Goal: Navigation & Orientation: Find specific page/section

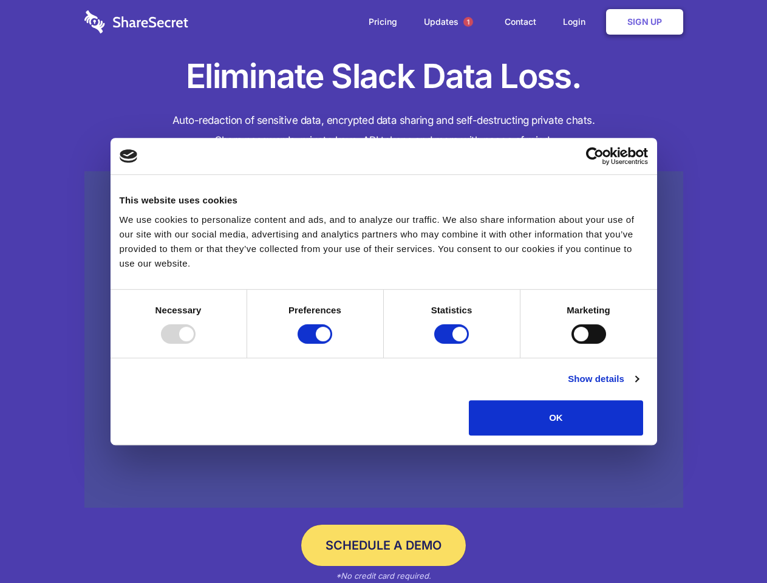
click at [196, 344] on div at bounding box center [178, 333] width 35 height 19
click at [332, 344] on input "Preferences" at bounding box center [315, 333] width 35 height 19
checkbox input "false"
click at [453, 344] on input "Statistics" at bounding box center [451, 333] width 35 height 19
checkbox input "false"
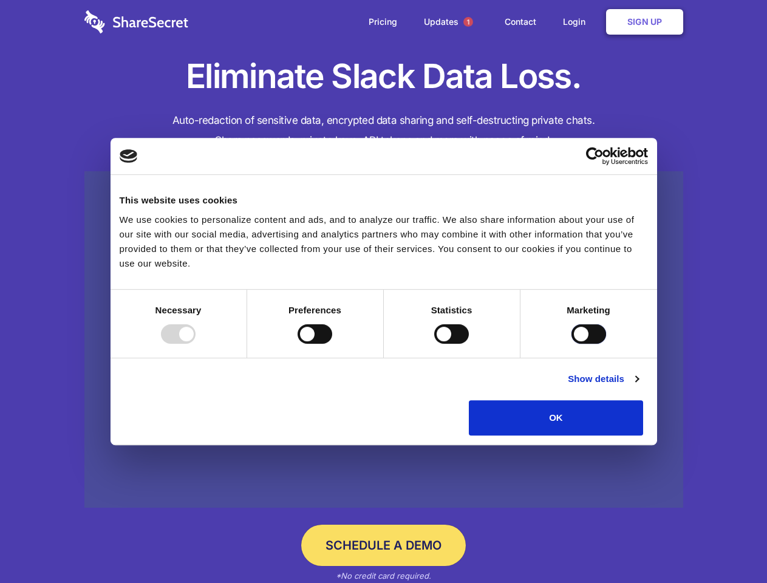
click at [571, 344] on input "Marketing" at bounding box center [588, 333] width 35 height 19
checkbox input "true"
click at [638, 386] on link "Show details" at bounding box center [603, 379] width 70 height 15
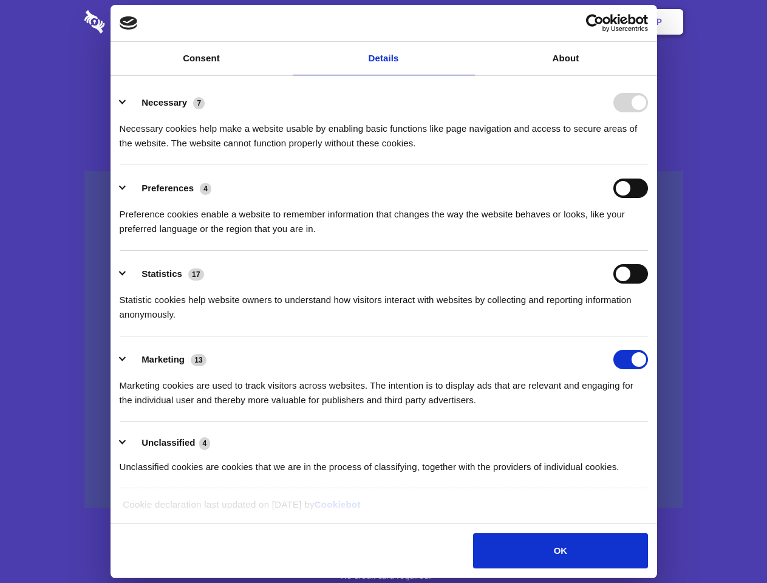
click at [648, 165] on li "Necessary 7 Necessary cookies help make a website usable by enabling basic func…" at bounding box center [384, 123] width 528 height 86
click at [468, 22] on span "1" at bounding box center [468, 22] width 10 height 10
